Goal: Task Accomplishment & Management: Complete application form

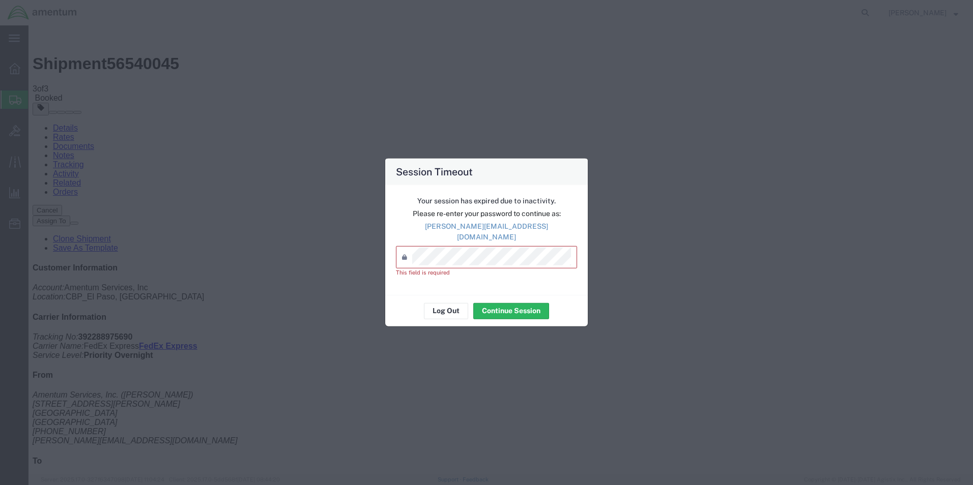
click at [473, 303] on button "Continue Session" at bounding box center [511, 311] width 76 height 16
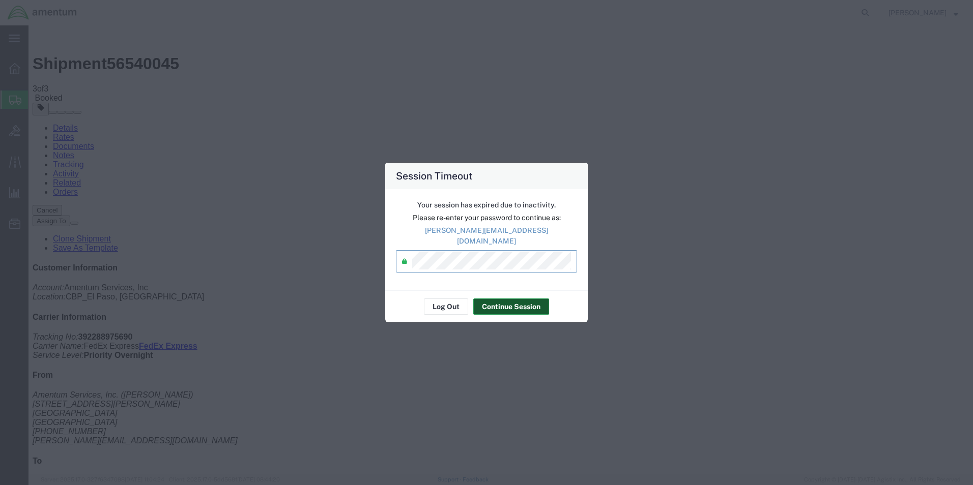
click at [495, 303] on button "Continue Session" at bounding box center [511, 307] width 76 height 16
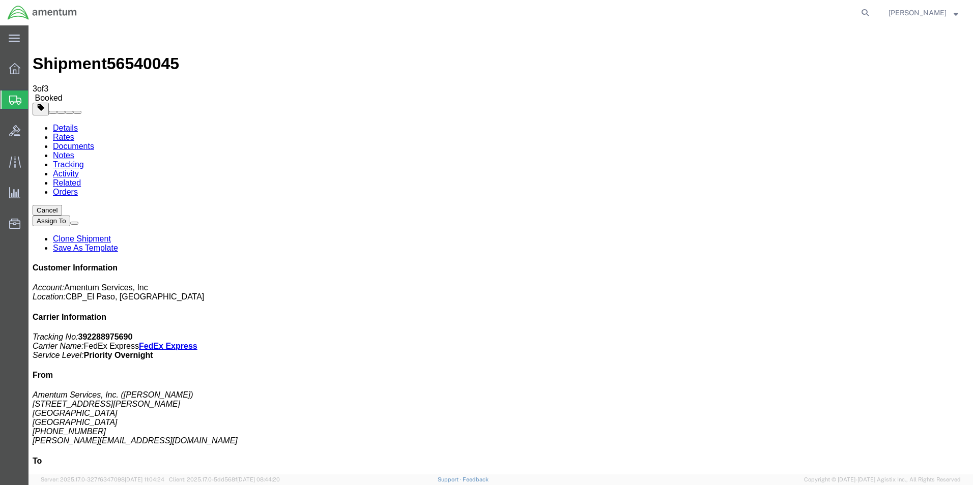
click at [858, 14] on icon at bounding box center [865, 13] width 14 height 14
click at [699, 17] on input "search" at bounding box center [703, 13] width 309 height 24
type input "392288975690"
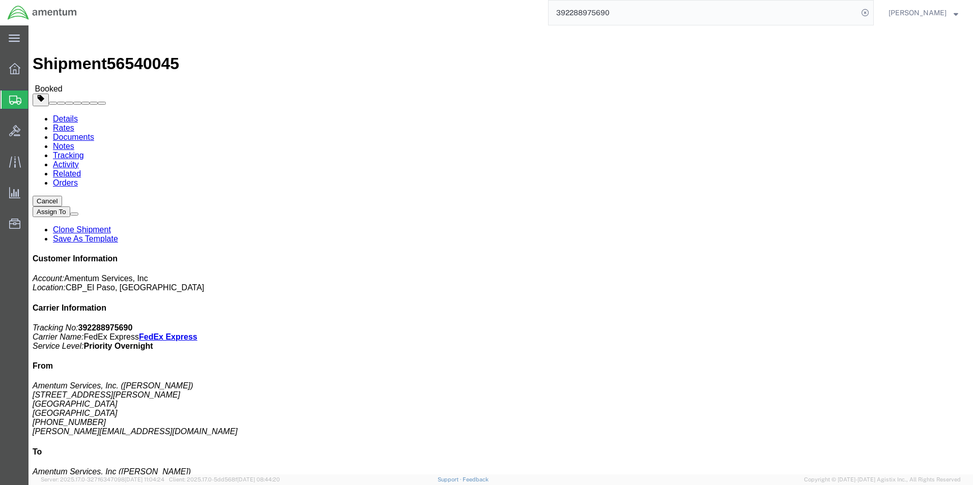
click link "Clone Shipment"
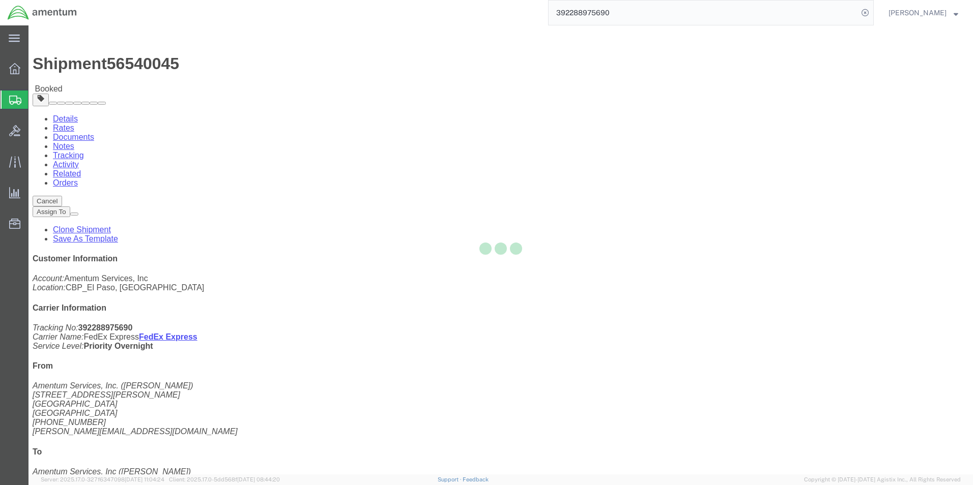
select select "49939"
select select "49949"
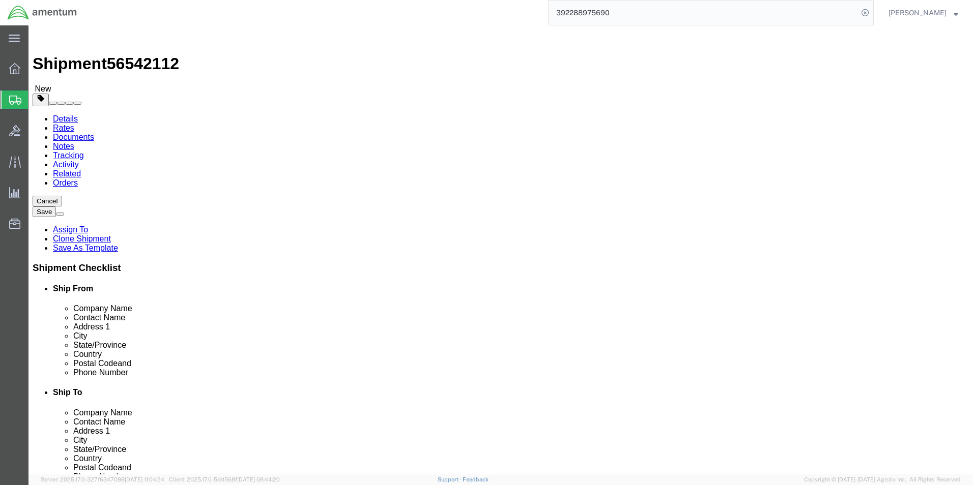
scroll to position [2130, 0]
click input "Amentum Services, Inc"
type input "1"
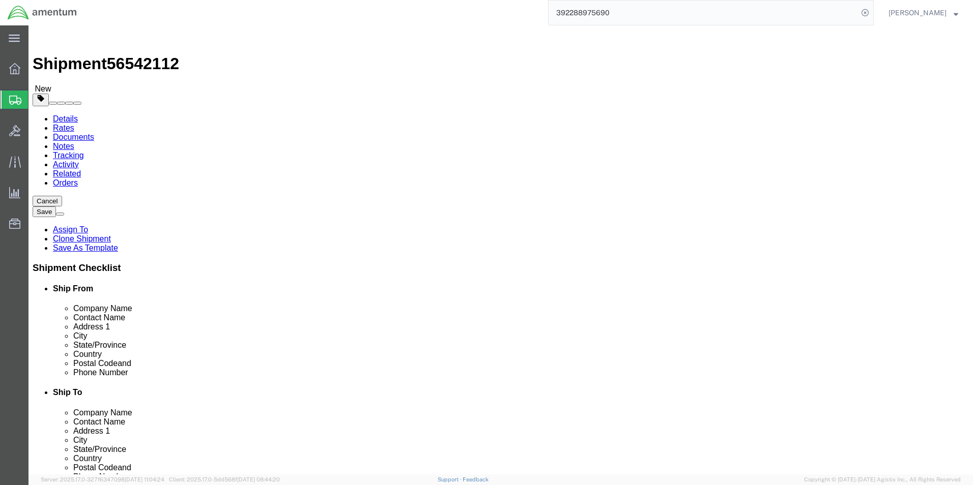
click input "Amentum Services, Inc"
click div "CBP_Tucson, [GEOGRAPHIC_DATA] Select My Profile Location [PHONE_NUMBER] [PHONE_…"
type input "1106TH"
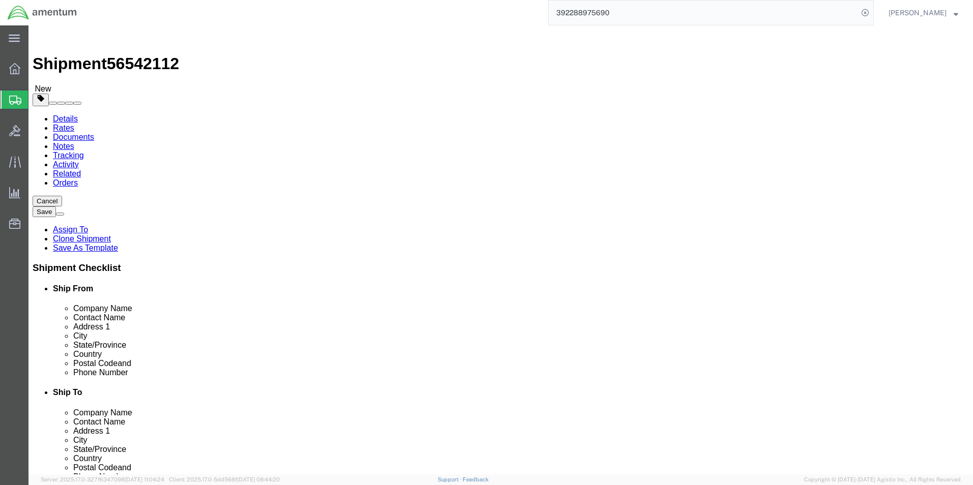
click input "text"
select select "49924"
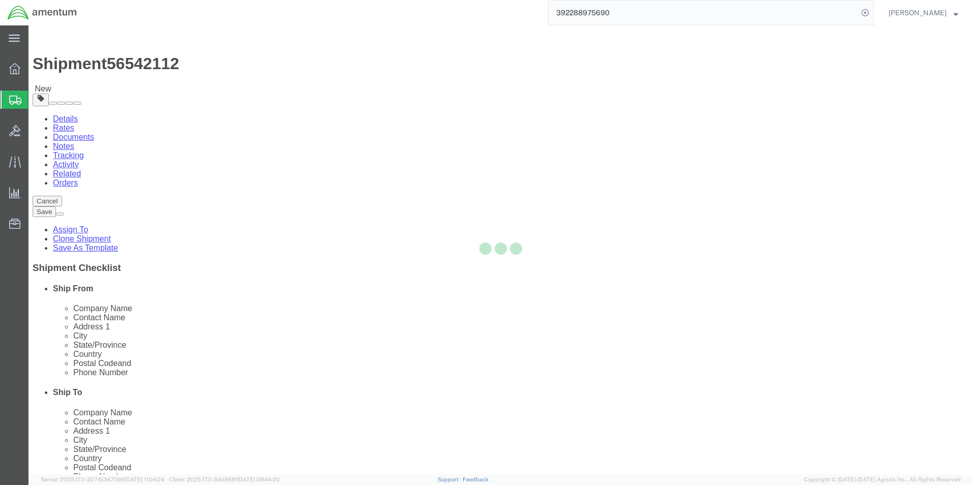
type input "[PERSON_NAME]"
type input "[GEOGRAPHIC_DATA]"
type input "Suite 200"
type input "Farmingdale"
type input "11735"
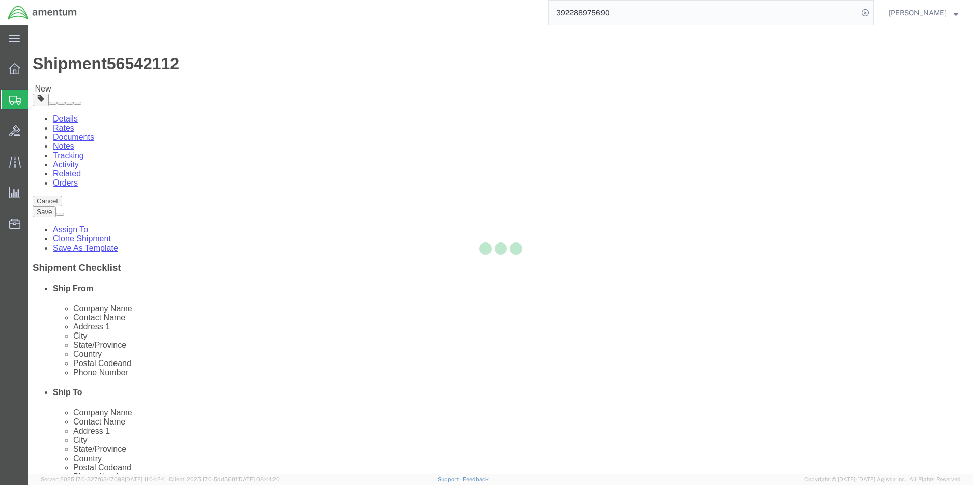
type input "[PHONE_NUMBER]"
type input "236"
type input "[PERSON_NAME][EMAIL_ADDRESS][PERSON_NAME][DOMAIN_NAME]"
select select "NY"
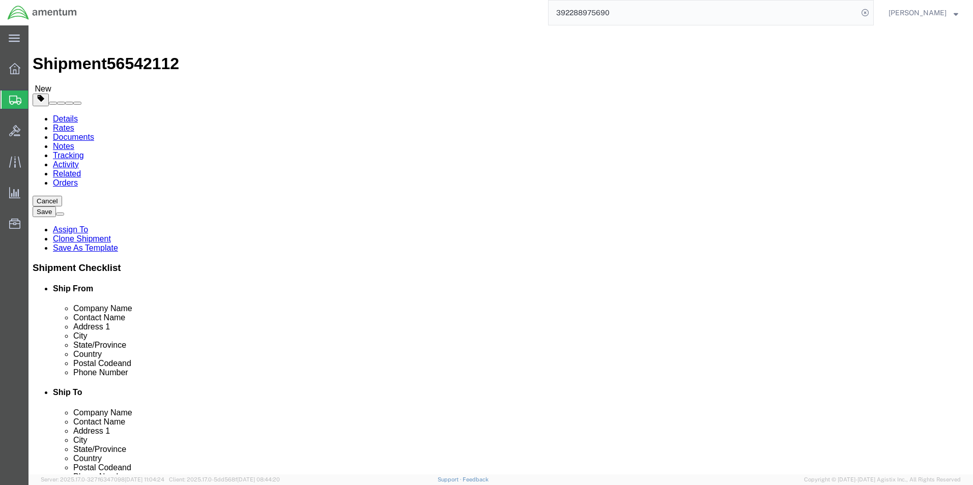
scroll to position [1882, 0]
type input "C"
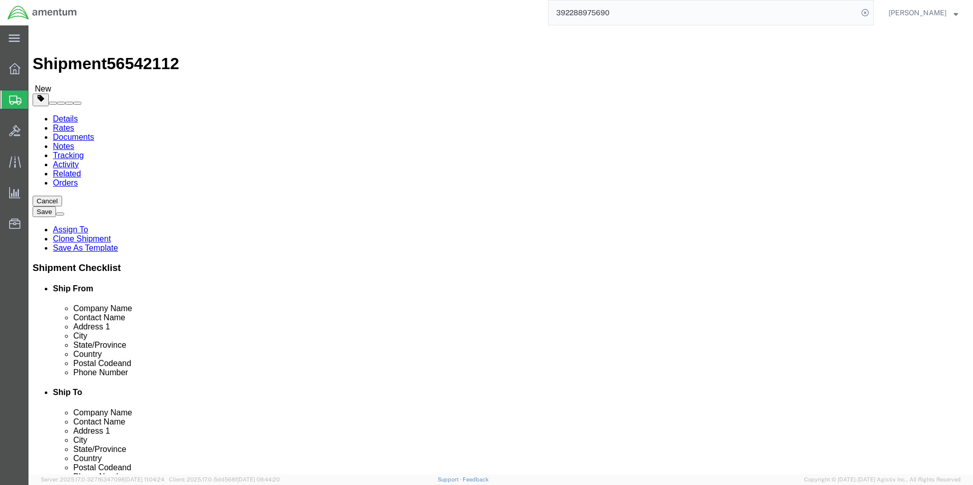
type input "A"
click input "text"
type input "W"
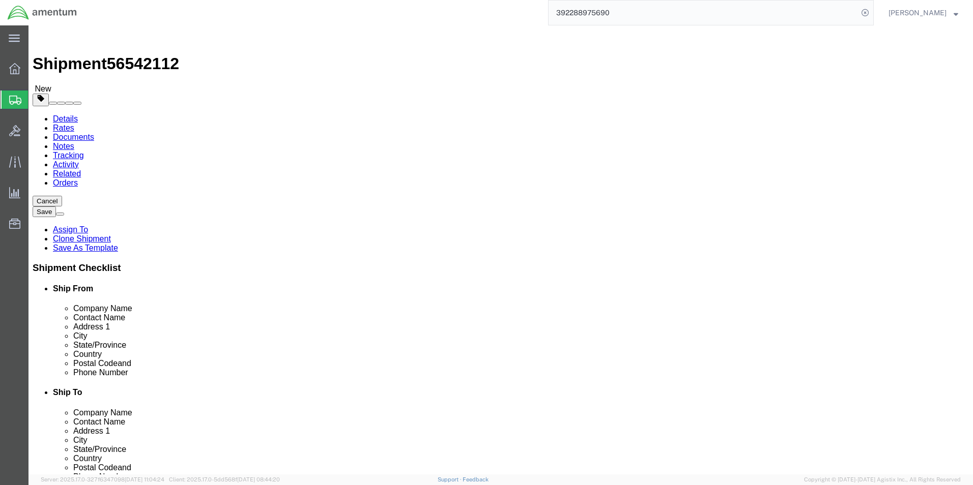
type input "WTU"
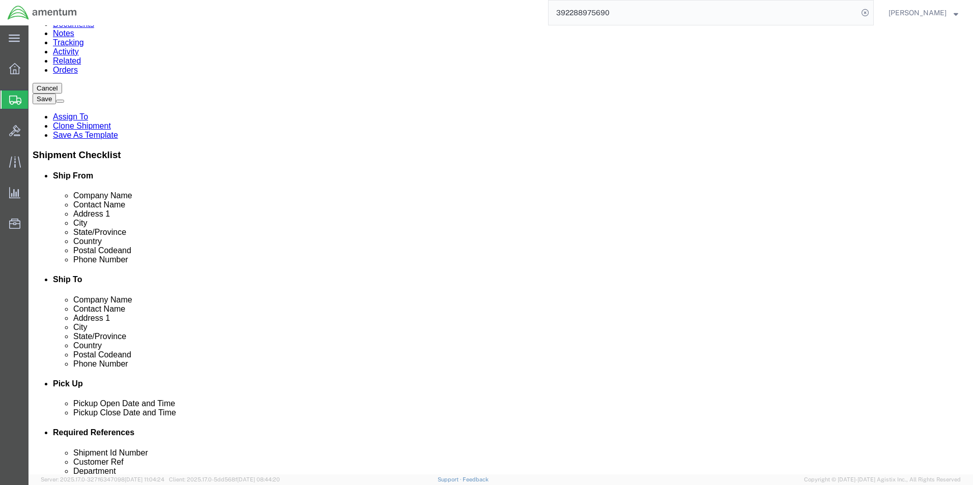
scroll to position [153, 0]
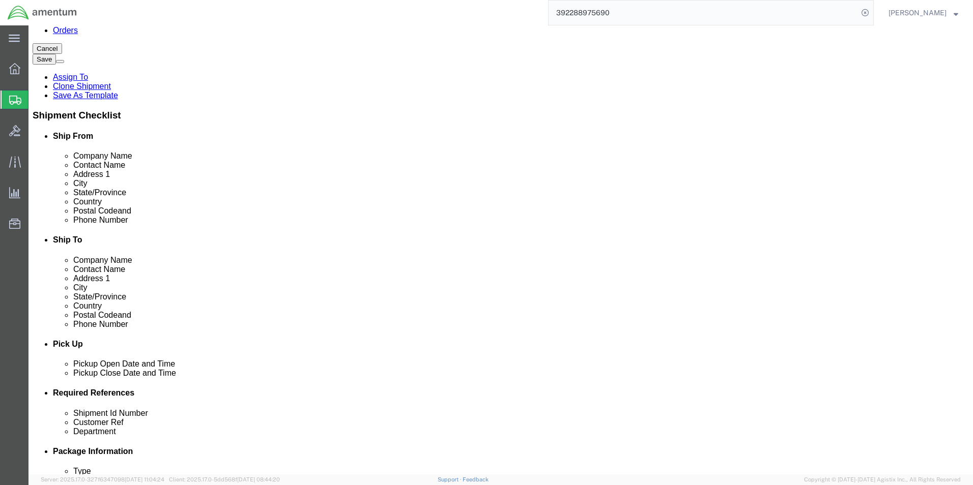
select select "49949"
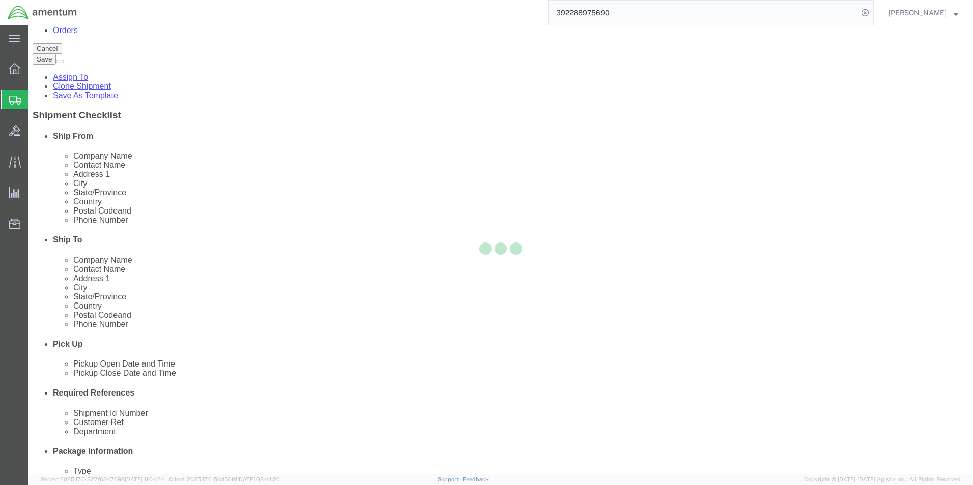
scroll to position [0, 0]
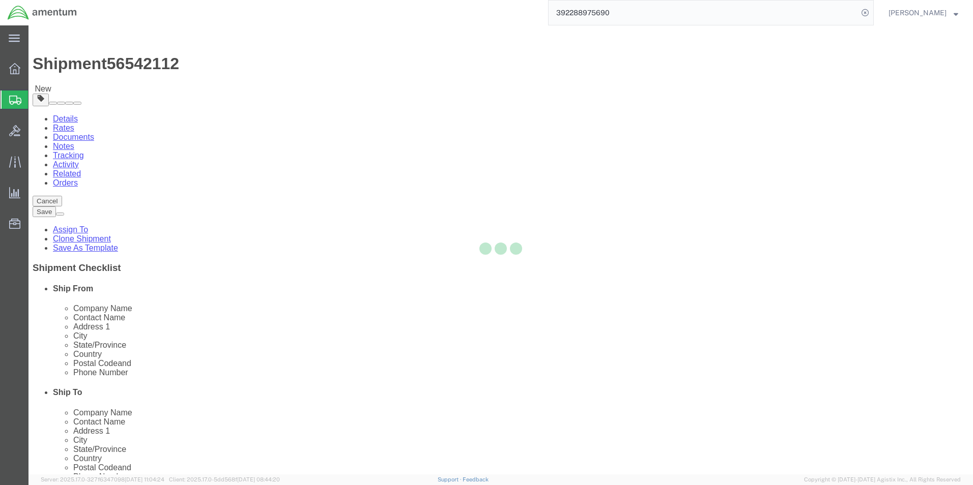
type input "[PERSON_NAME]"
type input "[STREET_ADDRESS]"
type input "[PERSON_NAME] [GEOGRAPHIC_DATA]"
type input "DM AFB"
type input "85707"
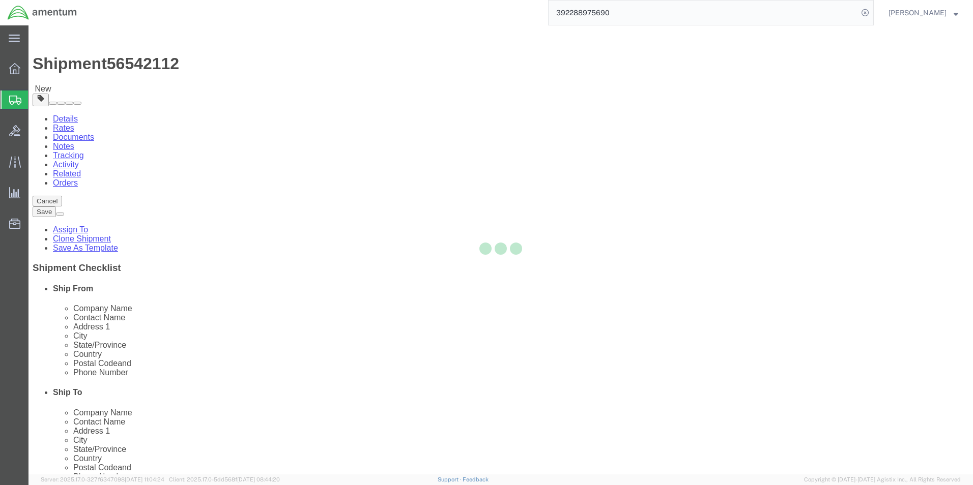
type input "[PHONE_NUMBER]"
type input "[PERSON_NAME][EMAIL_ADDRESS][PERSON_NAME][DOMAIN_NAME]"
select select "AZ"
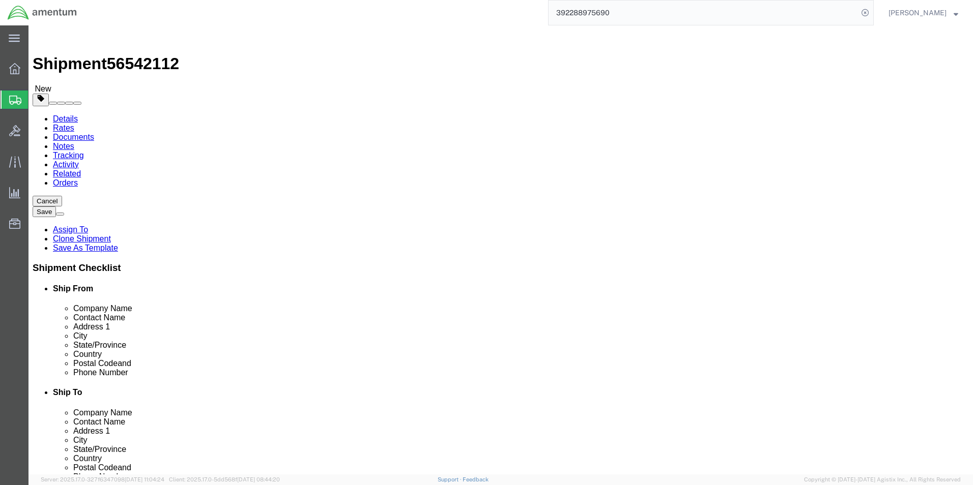
click input "text"
type input "1"
select select
click input "Amentum Services, Inc"
type input "A"
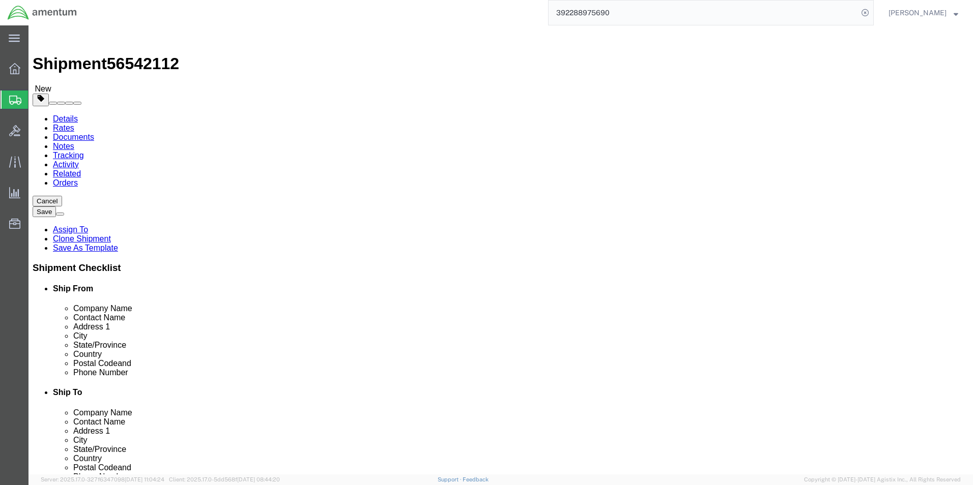
type input "1106TH CA AVCRAD"
type input "AC 23426 YOKE"
type input "[STREET_ADDRESS]"
type input "[GEOGRAPHIC_DATA]"
type input "C"
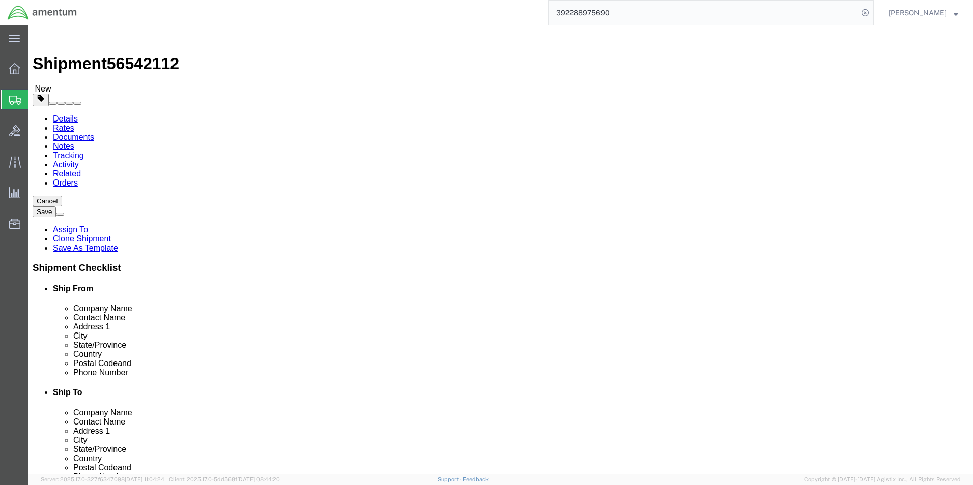
type input "C"
type input "CA"
select select "CA"
type input "93727"
click input "AC 23426 YOKE"
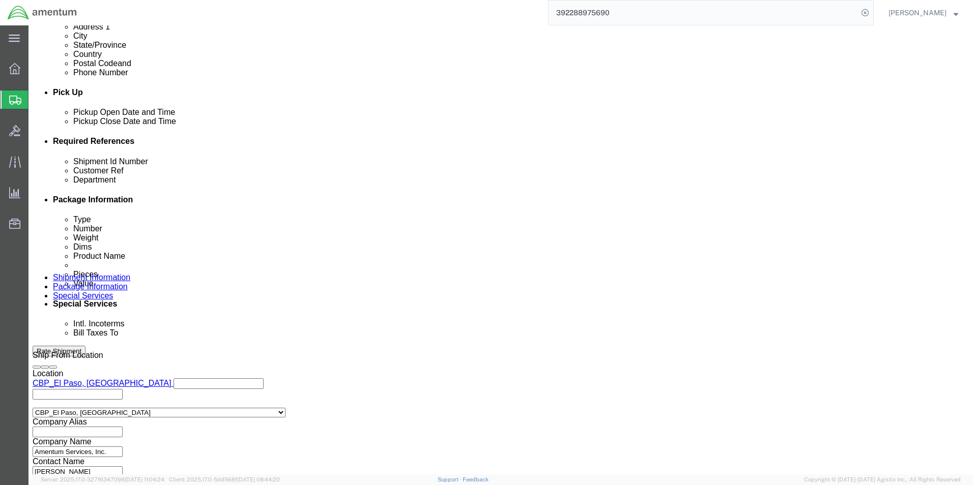
scroll to position [424, 0]
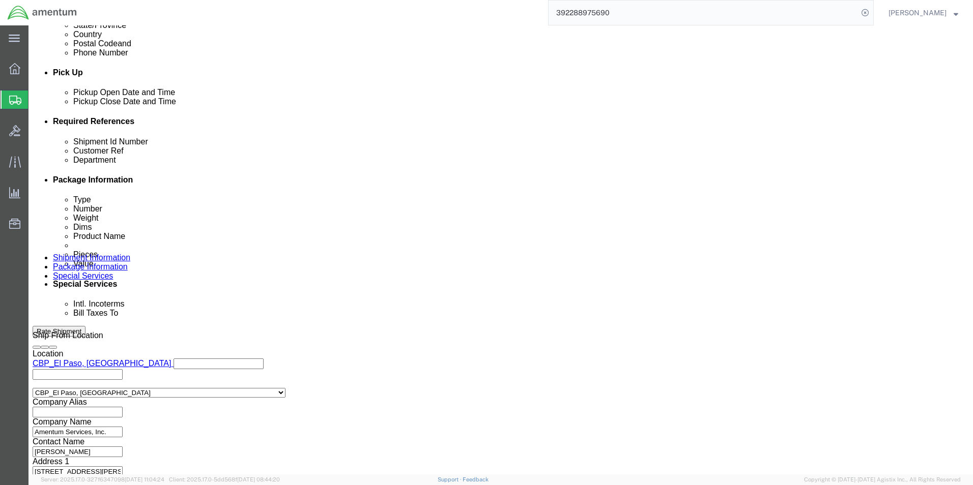
type input "AC 23423 YOKE"
click button "Continue"
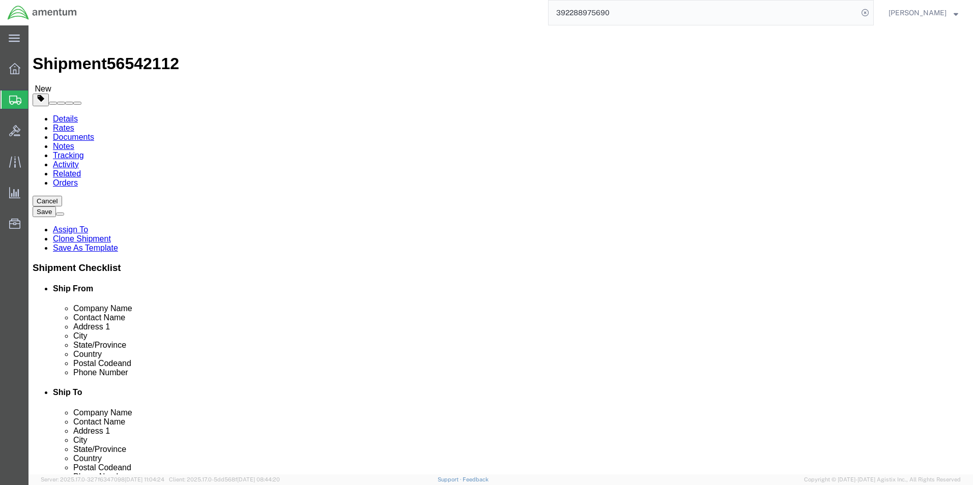
click button "Continue"
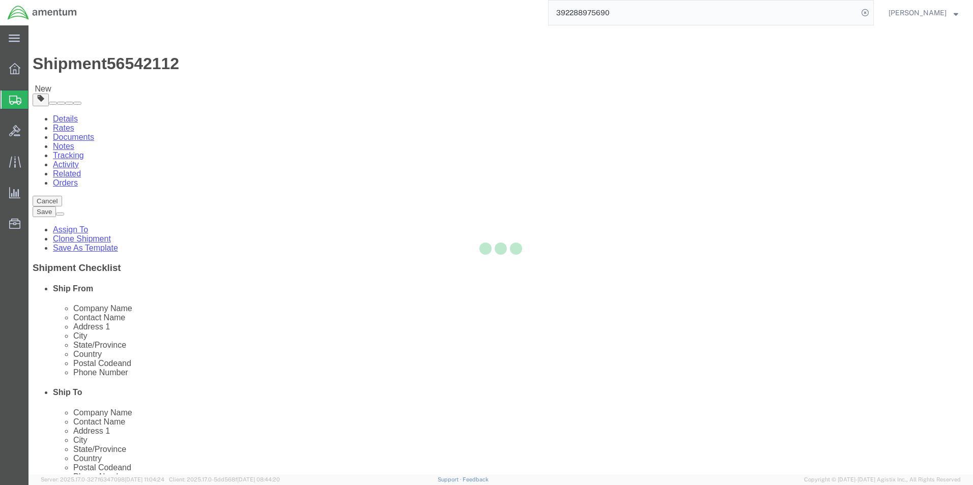
select select
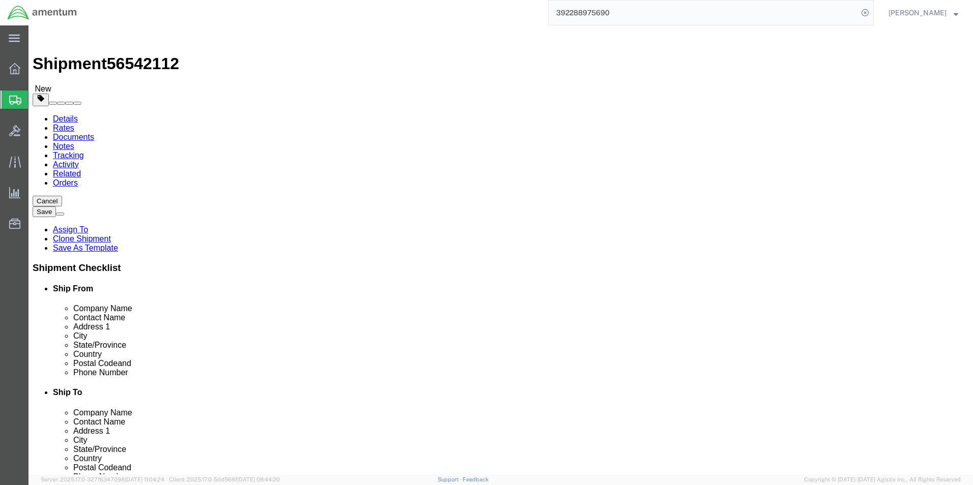
select select "COSTCENTER"
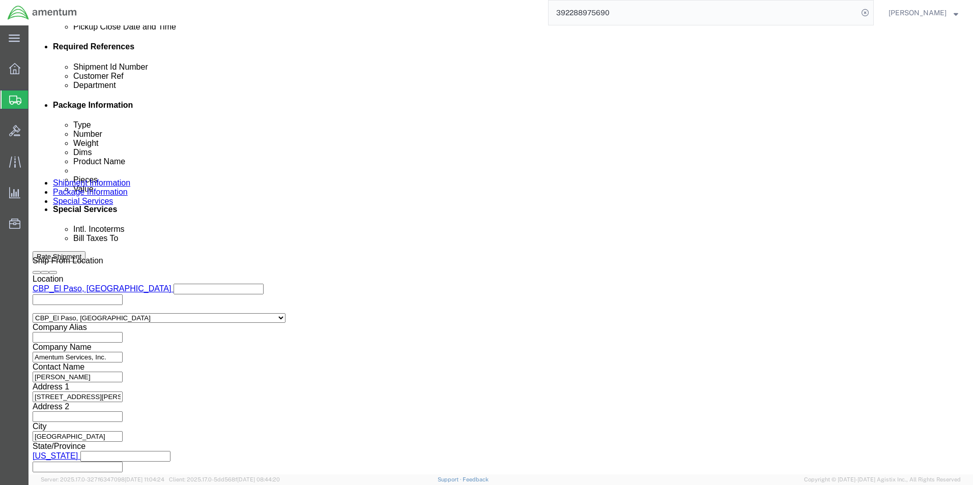
scroll to position [509, 0]
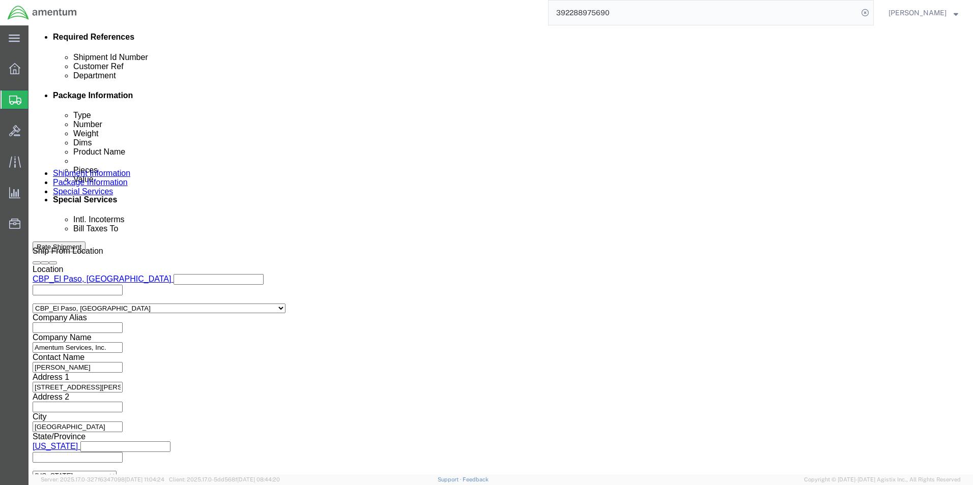
click input "text"
type input "[PERSON_NAME]."
type input "[PERSON_NAME][EMAIL_ADDRESS][PERSON_NAME][DOMAIN_NAME]"
type input "[PERSON_NAME][EMAIL_ADDRESS][PERSON_NAME][DOMAIN_NAME],[PERSON_NAME][DOMAIN_NAM…"
click button "Rate Shipment"
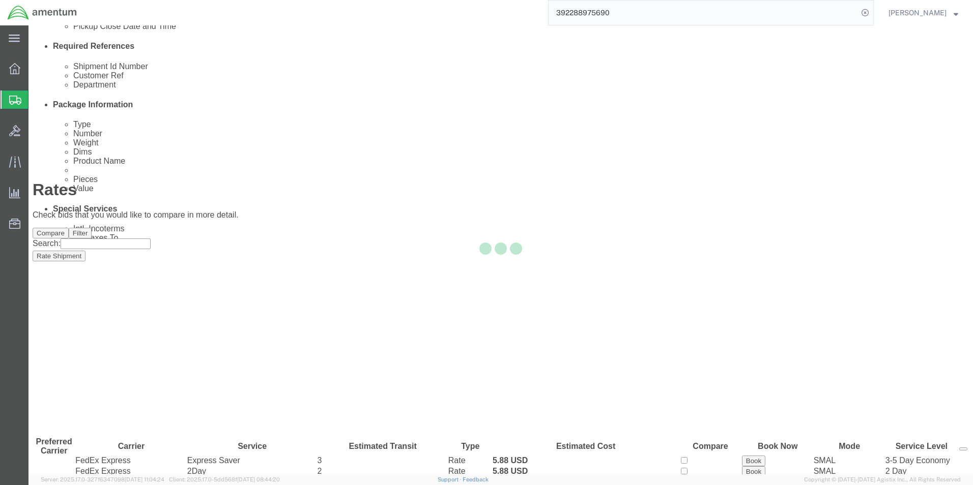
scroll to position [0, 0]
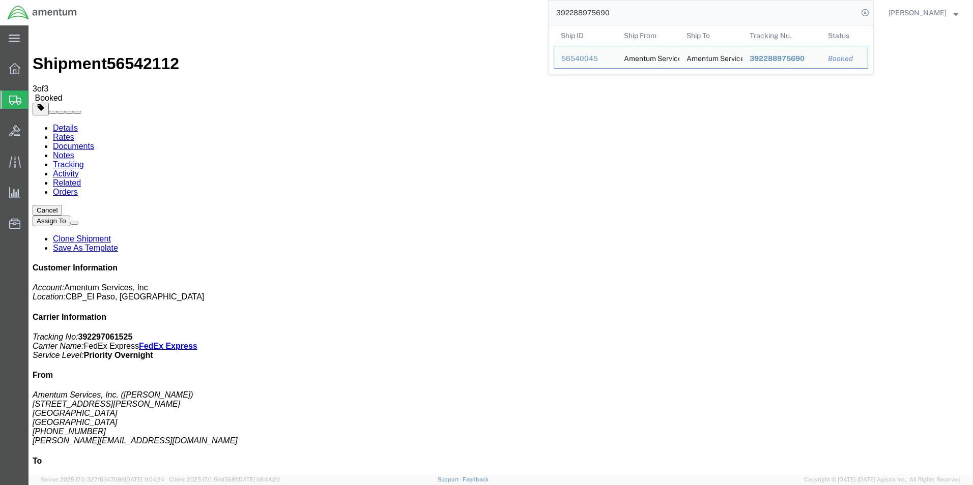
click at [597, 16] on input "392288975690" at bounding box center [703, 13] width 309 height 24
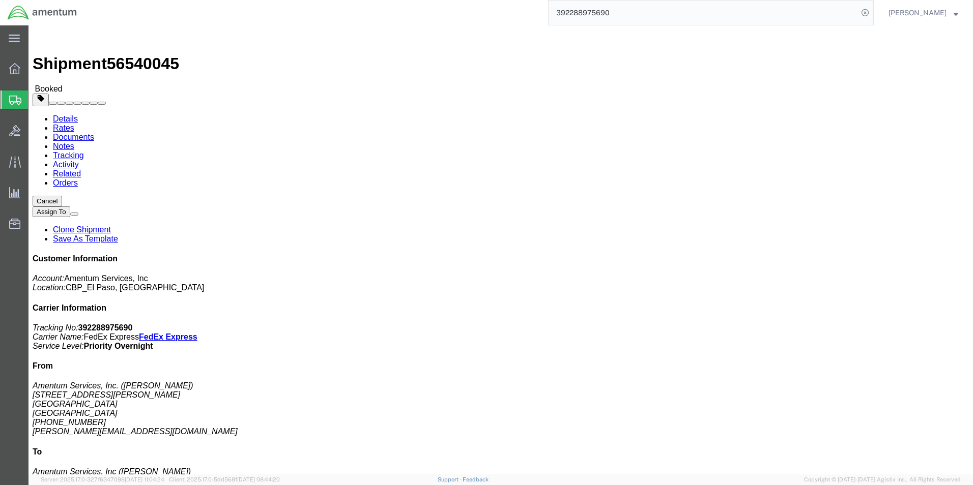
click button "Cancel"
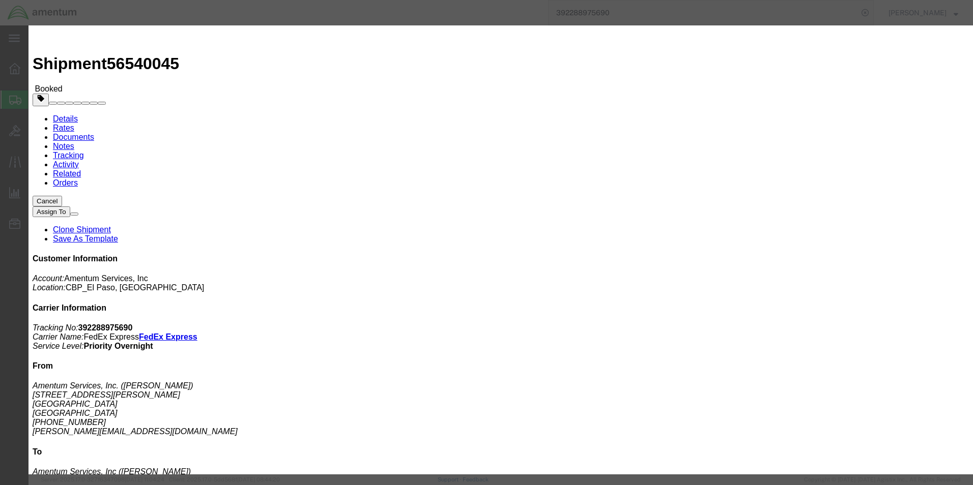
click button "Yes"
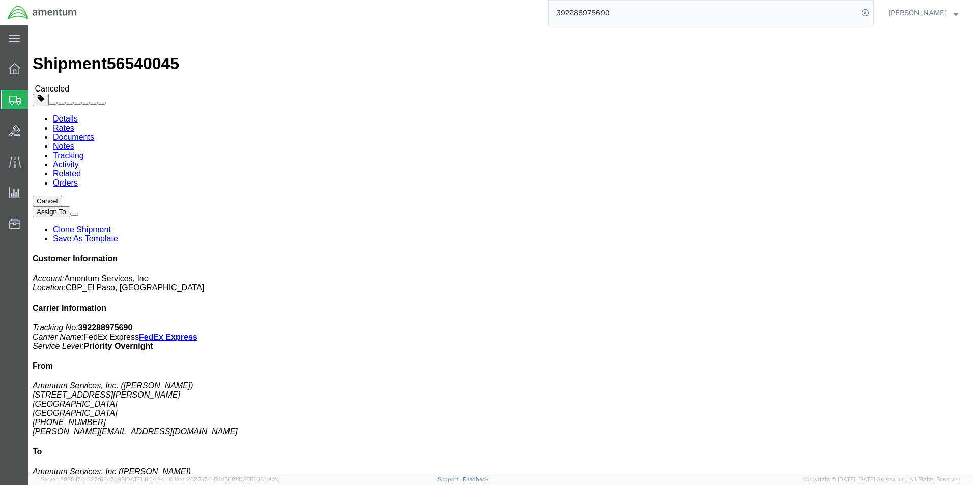
click at [955, 13] on strong "button" at bounding box center [956, 13] width 5 height 4
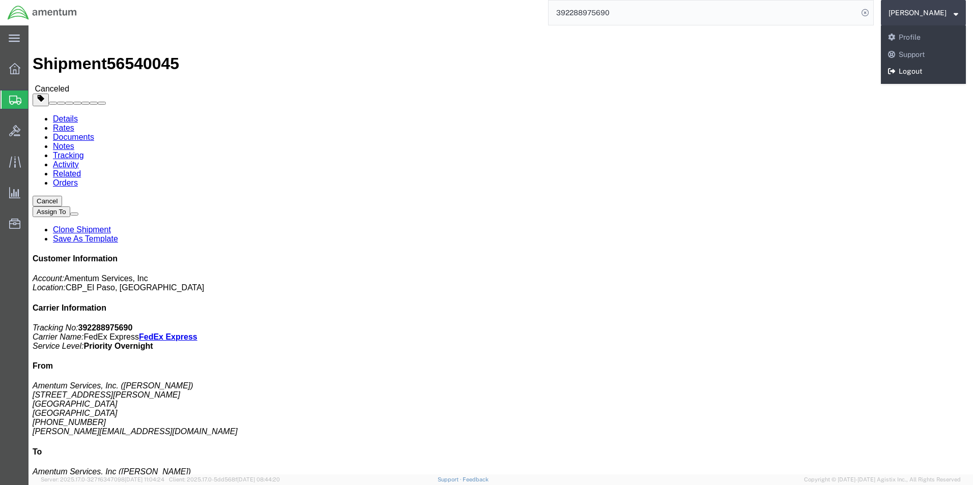
click at [891, 69] on link "Logout" at bounding box center [923, 71] width 85 height 17
